Goal: Navigation & Orientation: Go to known website

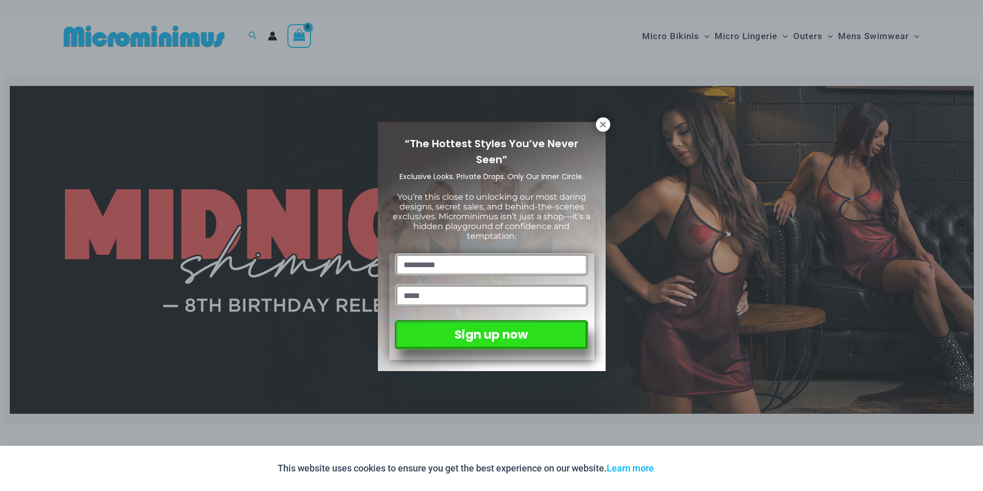
click at [594, 127] on div "“The Hottest Styles You’ve Never Seen” Exclusive Looks. Private Drops. Only Our…" at bounding box center [492, 246] width 228 height 249
click at [601, 123] on icon at bounding box center [603, 124] width 9 height 9
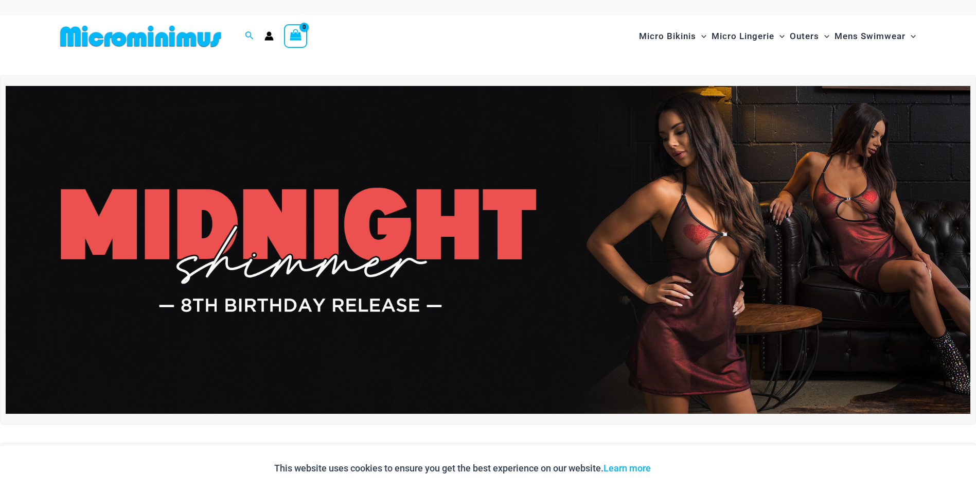
click at [176, 39] on img at bounding box center [140, 36] width 169 height 23
